Goal: Entertainment & Leisure: Consume media (video, audio)

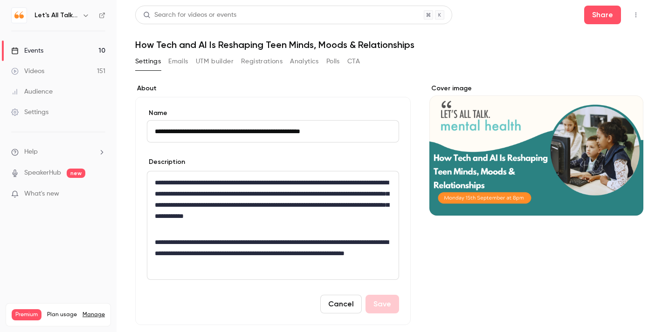
scroll to position [513, 0]
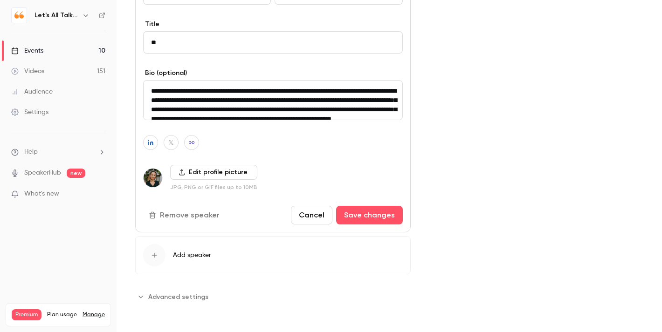
click at [45, 49] on link "Events 10" at bounding box center [58, 51] width 116 height 21
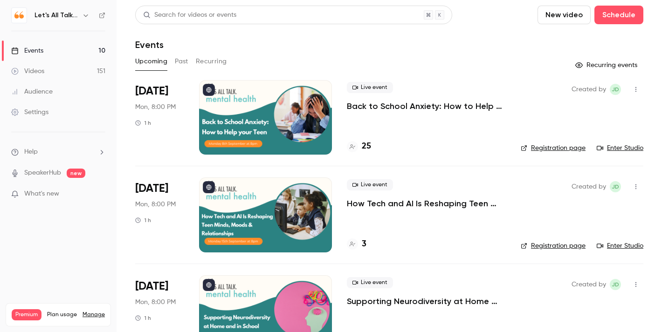
click at [46, 75] on link "Videos 151" at bounding box center [58, 71] width 116 height 21
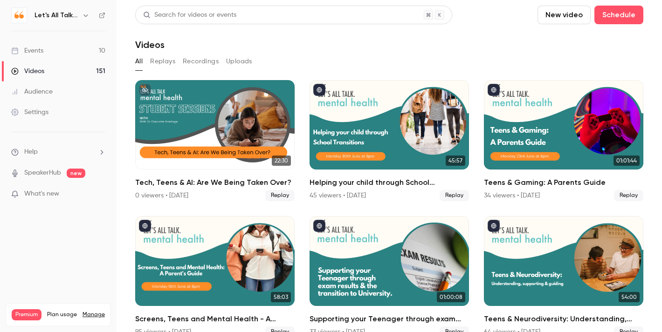
click at [44, 55] on link "Events 10" at bounding box center [58, 51] width 116 height 21
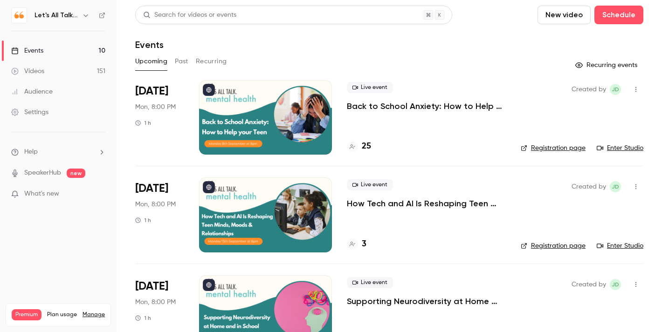
click at [44, 69] on div "Videos" at bounding box center [27, 71] width 33 height 9
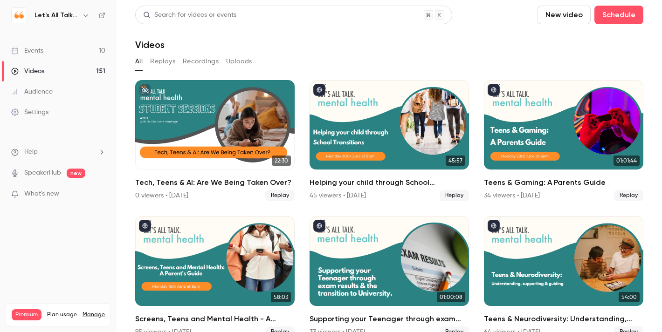
click at [53, 48] on link "Events 10" at bounding box center [58, 51] width 116 height 21
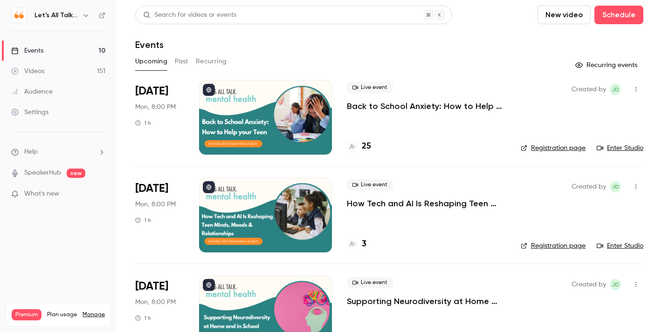
click at [38, 78] on link "Videos 151" at bounding box center [58, 71] width 116 height 21
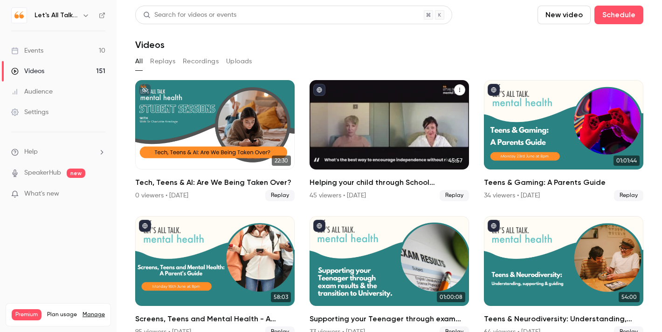
click at [388, 142] on div "Helping your child through School Transitions" at bounding box center [388, 124] width 159 height 89
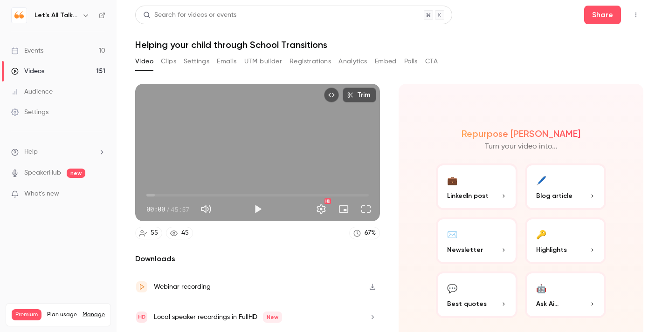
click at [57, 48] on link "Events 10" at bounding box center [58, 51] width 116 height 21
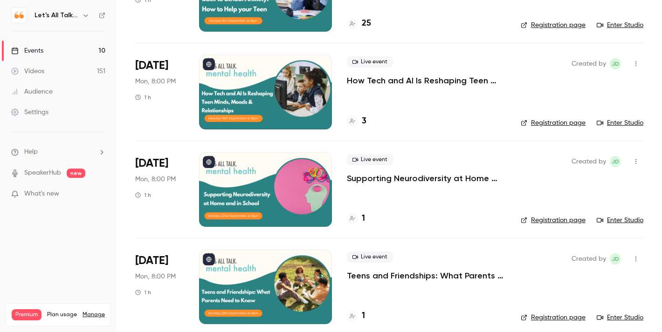
scroll to position [118, 0]
